Goal: Entertainment & Leisure: Consume media (video, audio)

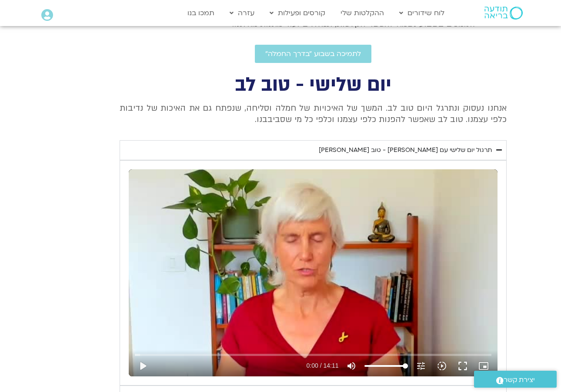
click at [438, 249] on div "Skip ad play_arrow 0:00 / 14:11 volume_up Mute tune Resolution Auto 240p slow_m…" at bounding box center [313, 273] width 369 height 207
drag, startPoint x: 142, startPoint y: 359, endPoint x: 176, endPoint y: 344, distance: 37.6
click at [143, 359] on button "pause" at bounding box center [142, 366] width 21 height 21
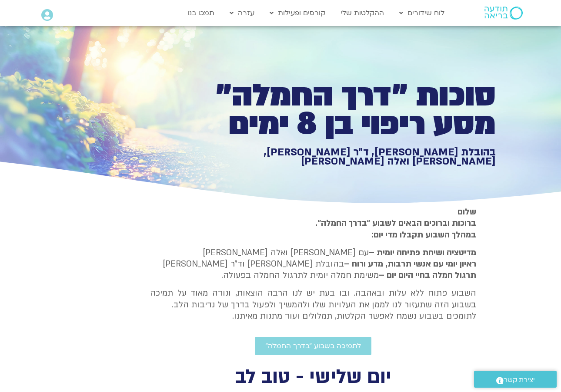
type input "2.04169962366768"
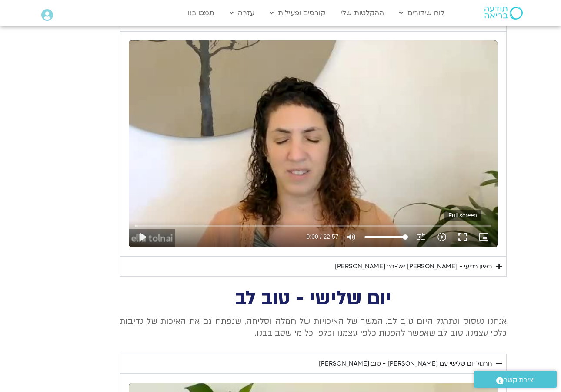
scroll to position [383, 0]
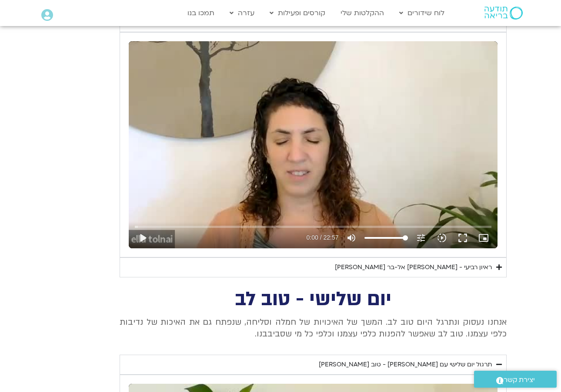
click at [467, 263] on div "ראיון רביעי - אסף סטי אל-בר ודניאלה ספקטור" at bounding box center [413, 268] width 157 height 10
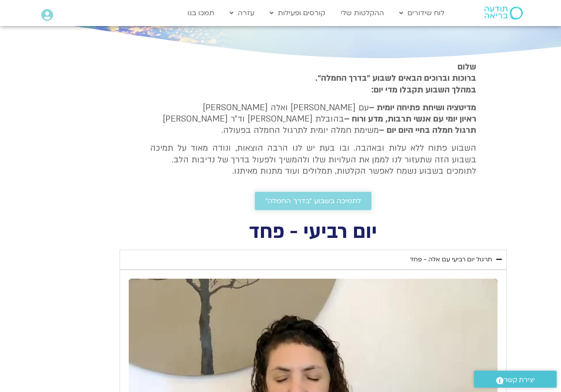
scroll to position [147, 0]
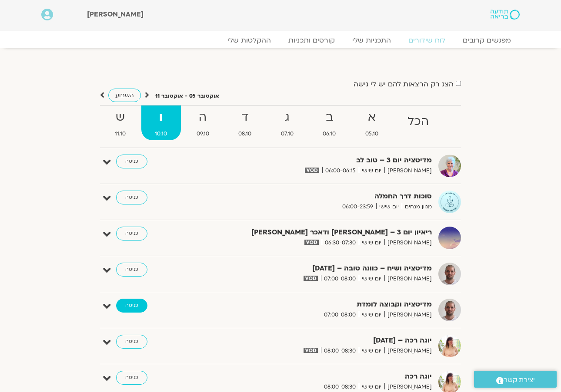
click at [140, 305] on link "כניסה" at bounding box center [131, 306] width 31 height 14
click at [141, 268] on link "כניסה" at bounding box center [131, 270] width 31 height 14
click at [141, 267] on link "כניסה" at bounding box center [131, 270] width 31 height 14
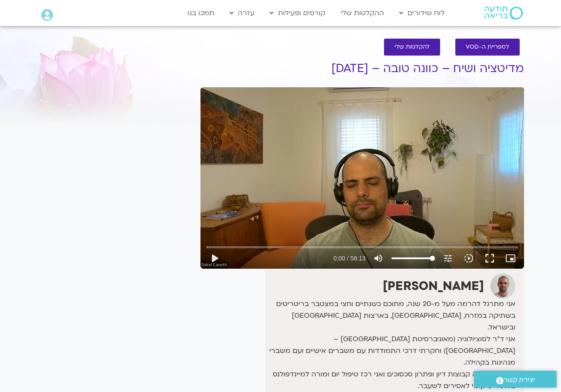
scroll to position [3, 0]
click at [216, 259] on button "play_arrow" at bounding box center [214, 258] width 21 height 21
type input "0.514873249999053"
